Goal: Communication & Community: Share content

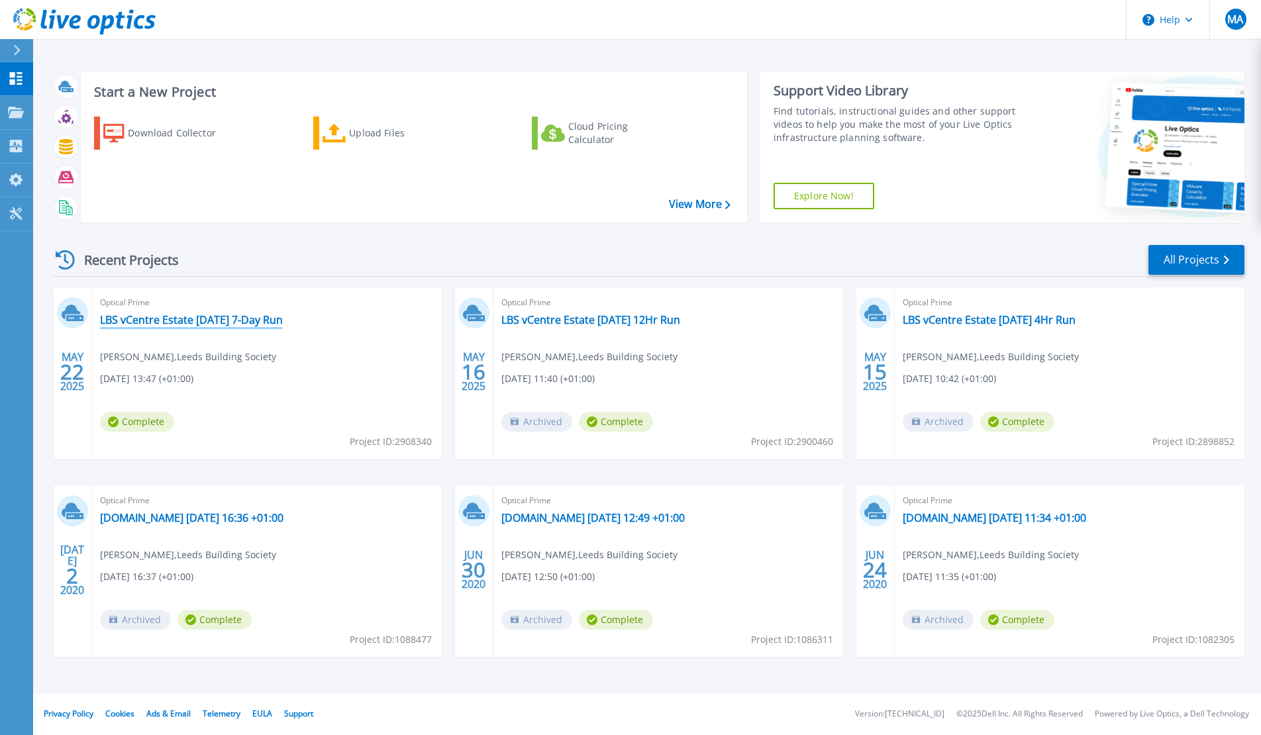
click at [283, 318] on link "LBS vCentre Estate [DATE] 7-Day Run" at bounding box center [191, 319] width 183 height 13
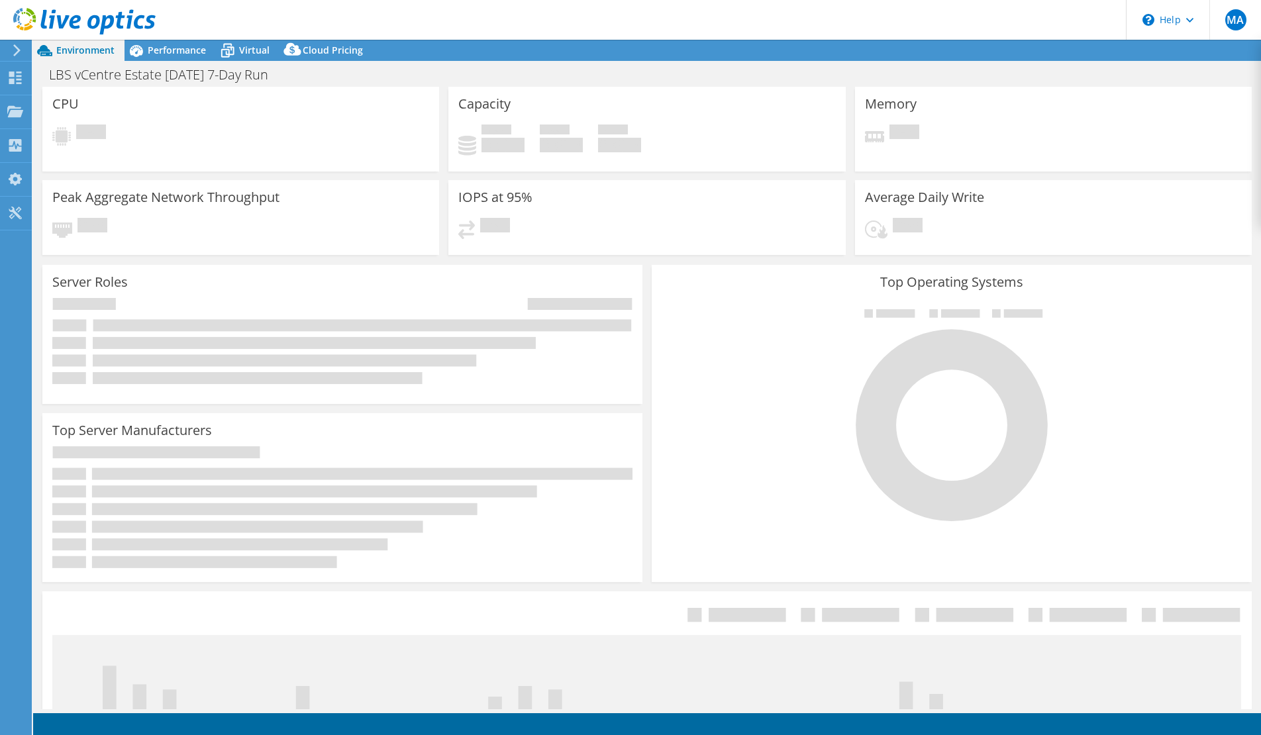
select select "EULondon"
select select "GBP"
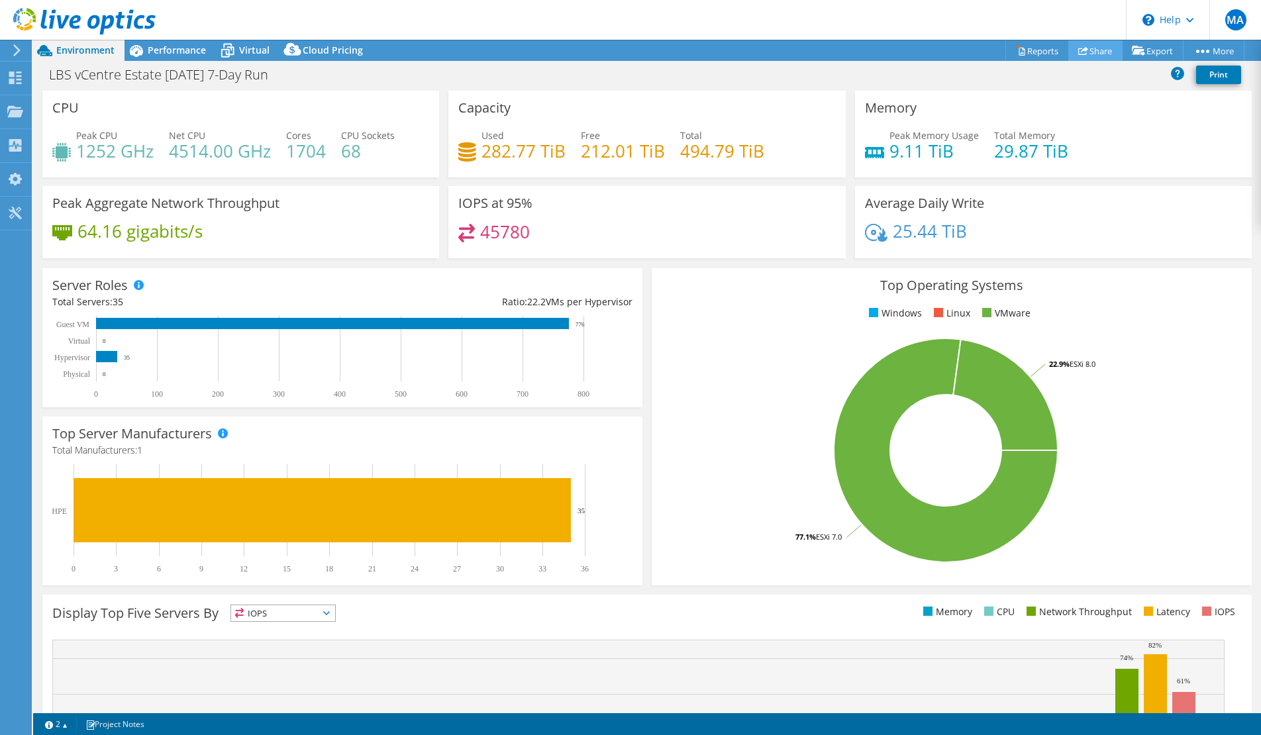
click at [1079, 53] on use at bounding box center [1083, 50] width 10 height 9
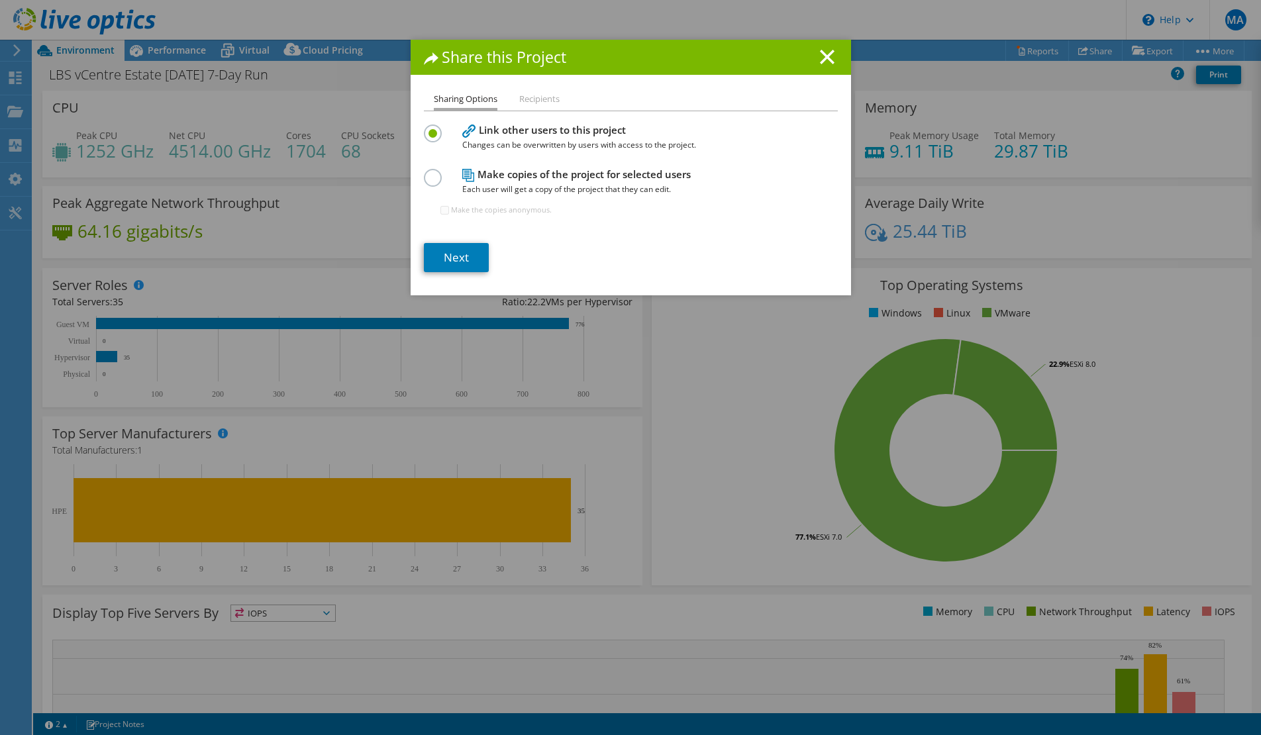
click at [538, 99] on li "Recipients" at bounding box center [539, 99] width 40 height 17
click at [456, 255] on link "Next" at bounding box center [456, 257] width 65 height 29
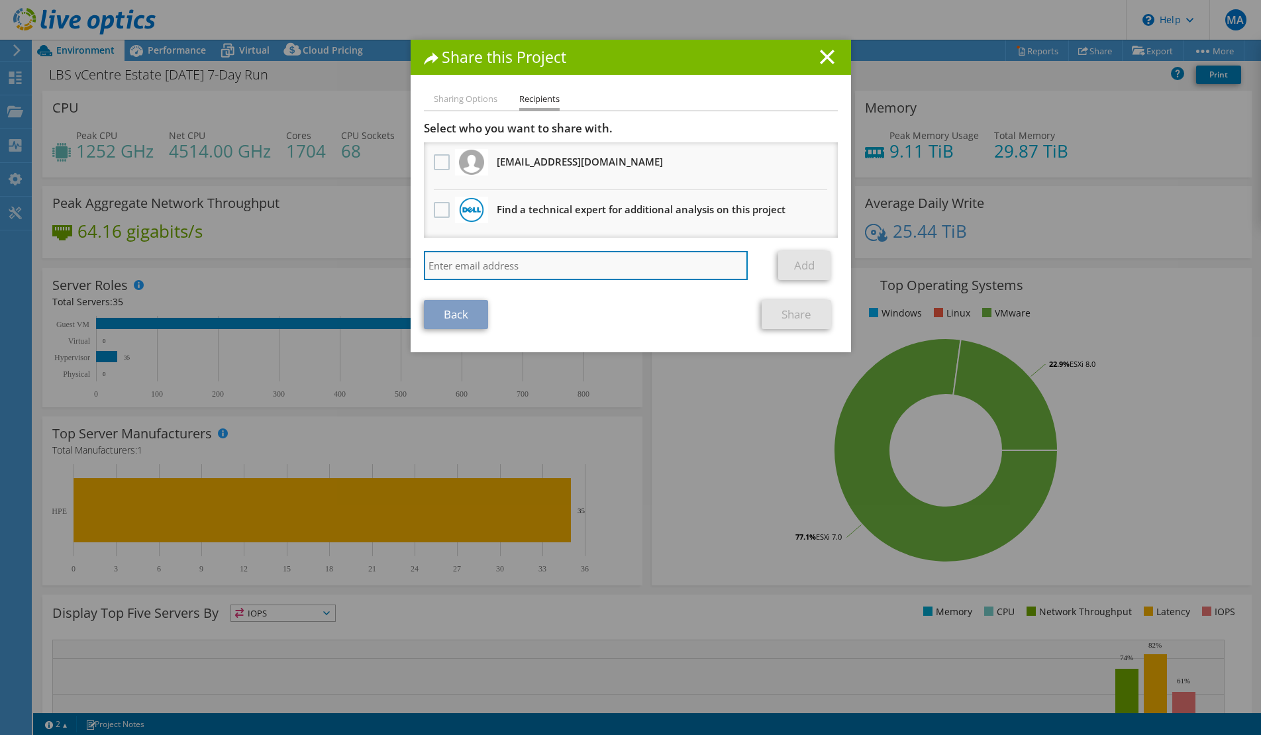
click at [503, 260] on input "search" at bounding box center [586, 265] width 324 height 29
paste input "james.chaffey@xtravirt.com"
type input "james.chaffey@xtravirt.com"
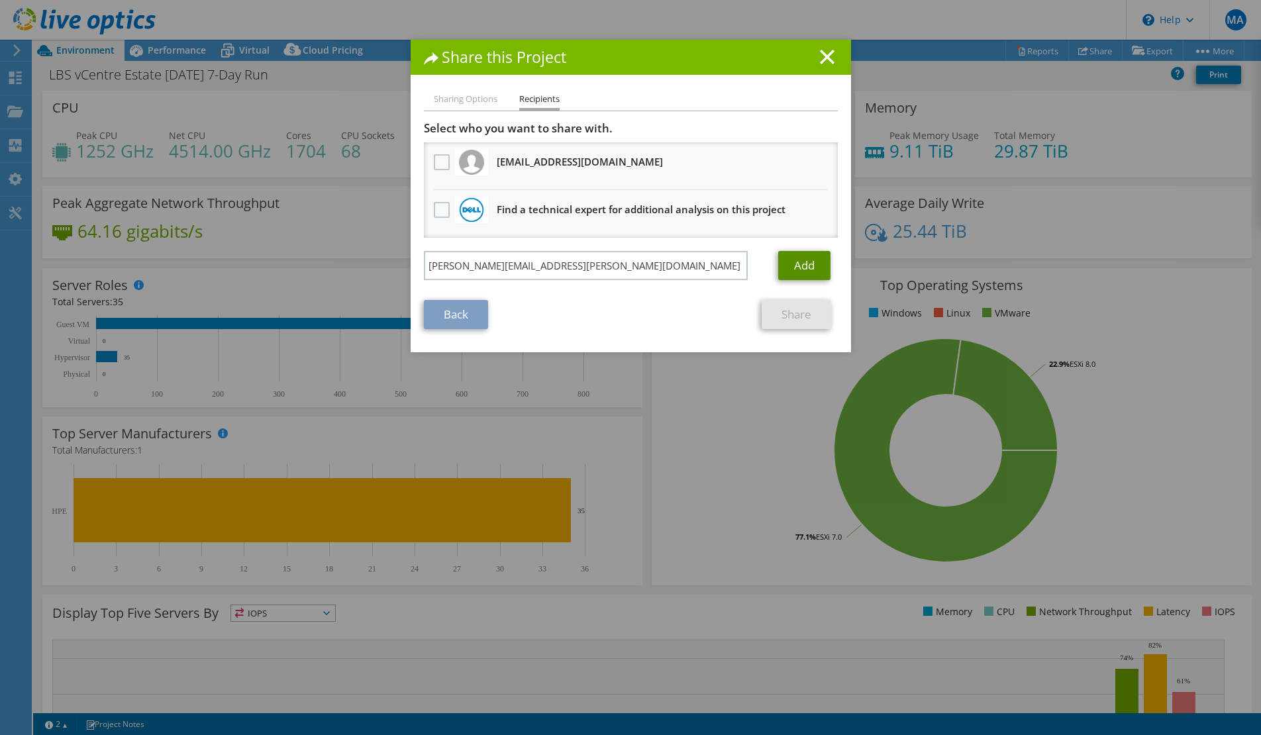
click at [803, 264] on link "Add" at bounding box center [804, 265] width 52 height 29
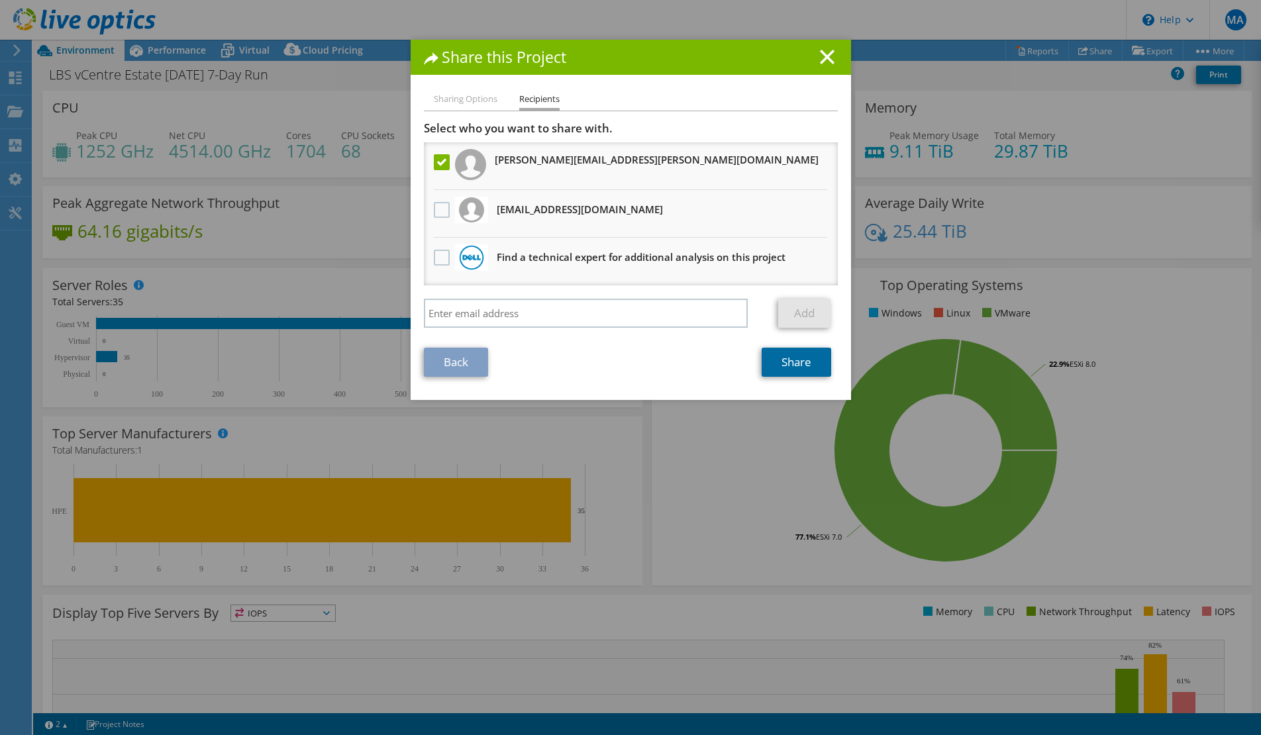
click at [787, 369] on link "Share" at bounding box center [797, 362] width 70 height 29
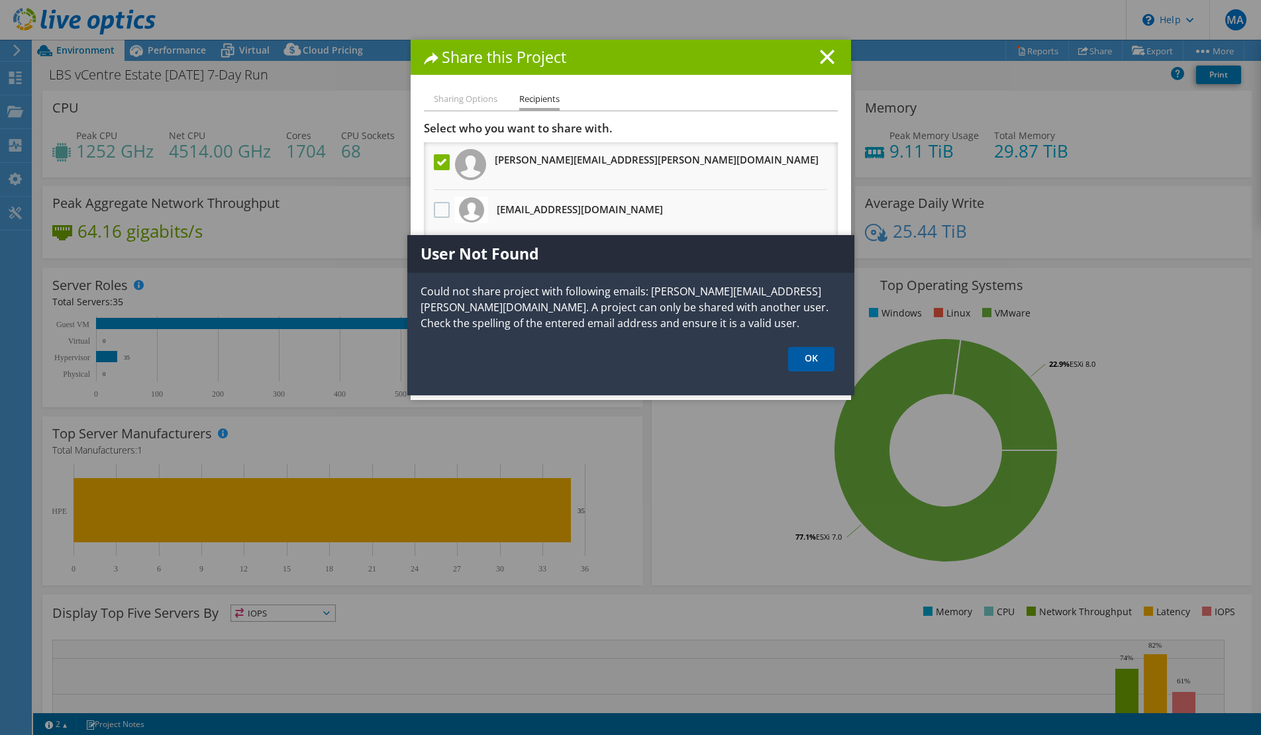
click at [814, 366] on link "OK" at bounding box center [811, 359] width 46 height 25
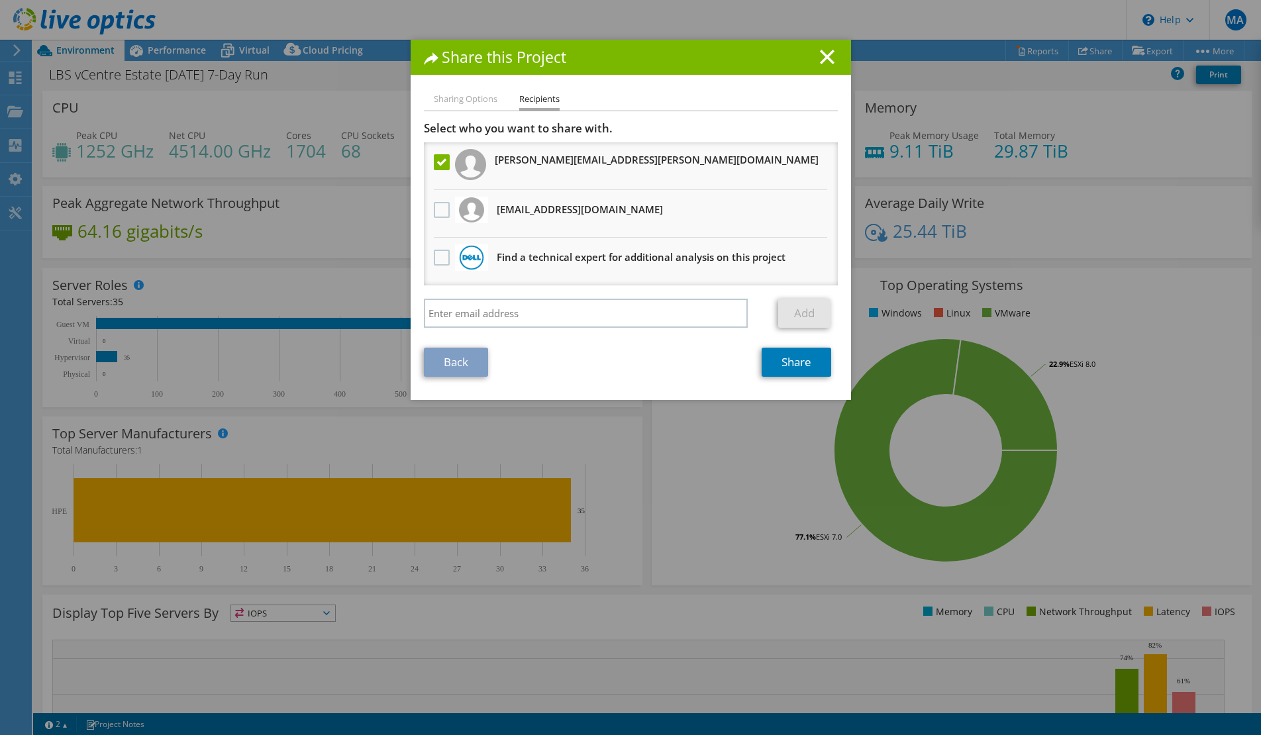
click at [552, 369] on div "Back Share" at bounding box center [631, 362] width 414 height 29
click at [824, 54] on line at bounding box center [826, 56] width 13 height 13
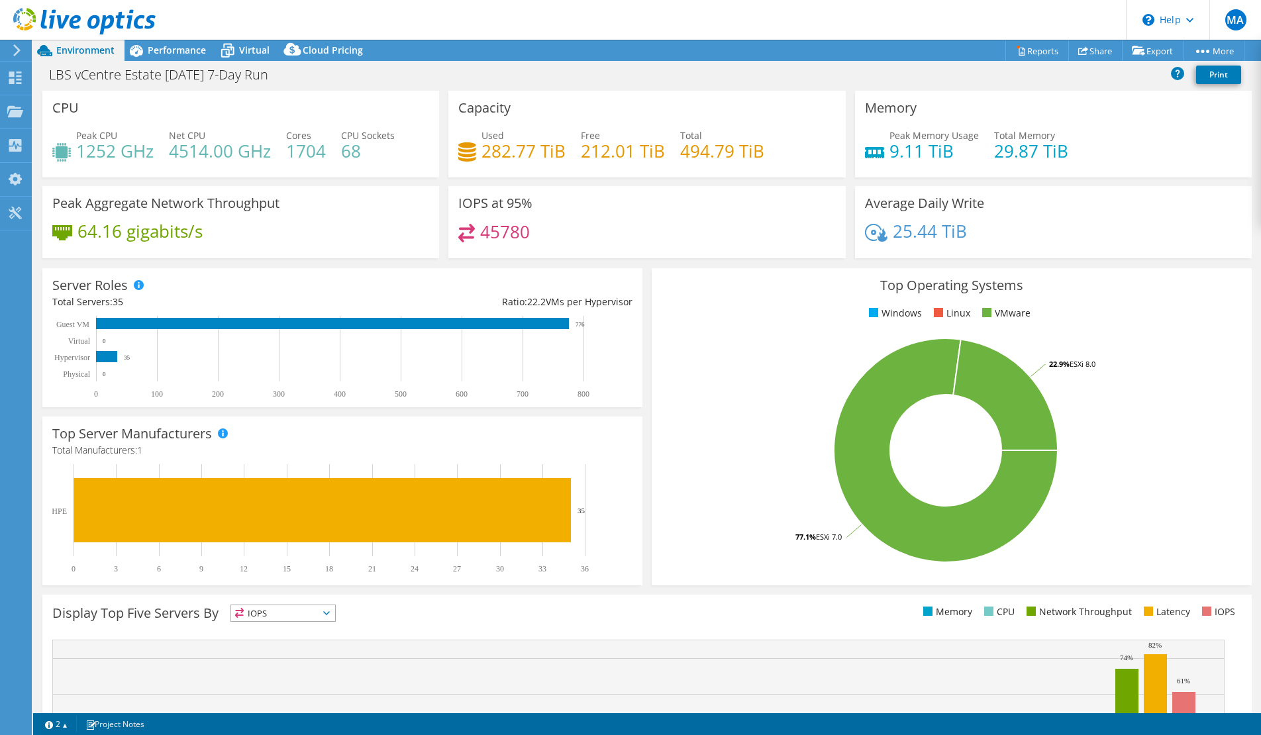
click at [128, 21] on icon at bounding box center [84, 21] width 142 height 27
